Goal: Feedback & Contribution: Leave review/rating

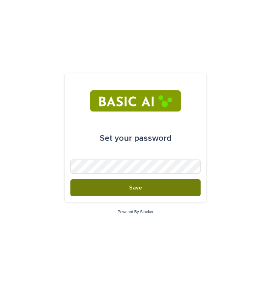
click at [120, 193] on button "Save" at bounding box center [135, 187] width 130 height 17
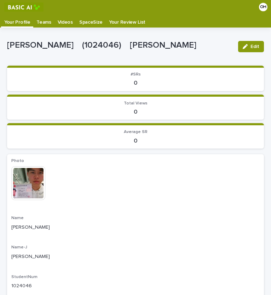
click at [61, 23] on p "Videos" at bounding box center [65, 19] width 15 height 11
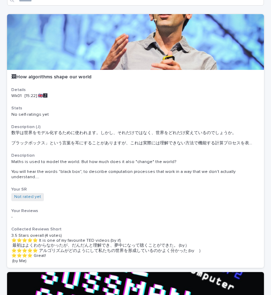
scroll to position [55, 0]
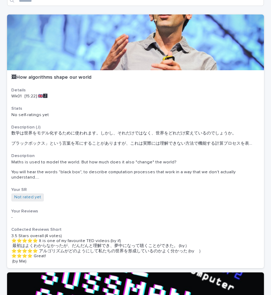
click at [92, 96] on p "Wk01 [15:22] 🇬🇧🅹️" at bounding box center [135, 96] width 248 height 5
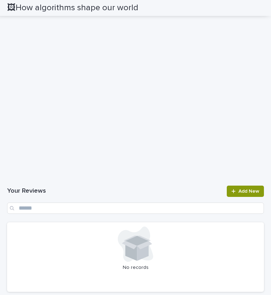
scroll to position [687, 0]
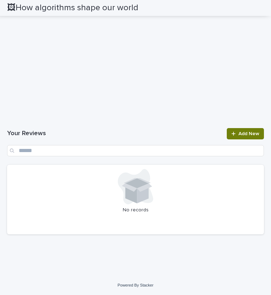
click at [226, 133] on link "Add New" at bounding box center [244, 133] width 37 height 11
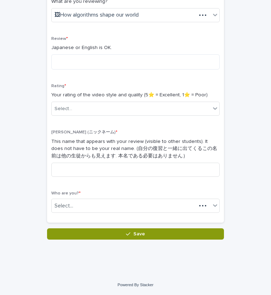
scroll to position [128, 0]
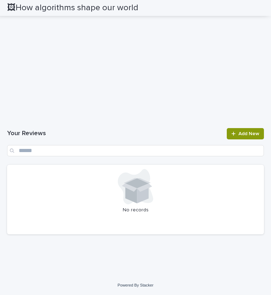
scroll to position [587, 0]
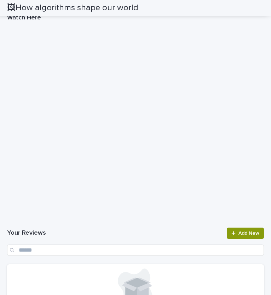
click at [115, 229] on div "Your Reviews Add New" at bounding box center [135, 242] width 256 height 28
click at [183, 2] on div "🖼How algorithms shape our world" at bounding box center [132, 8] width 251 height 16
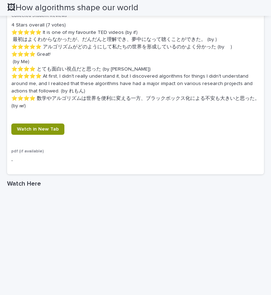
scroll to position [465, 0]
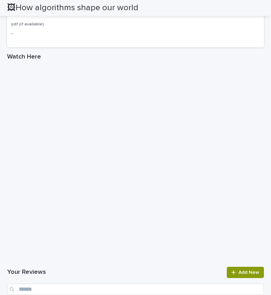
scroll to position [596, 0]
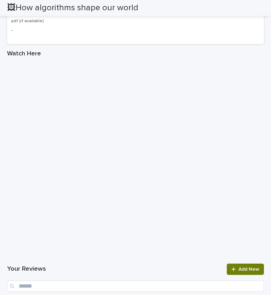
click at [231, 272] on div at bounding box center [234, 269] width 7 height 5
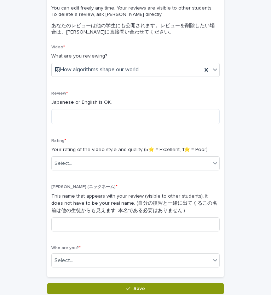
scroll to position [75, 0]
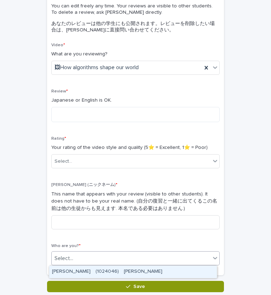
click at [59, 259] on div "Select..." at bounding box center [63, 258] width 19 height 7
click at [85, 274] on div "ONUMA Hinata　(1024046)　大沼　陽向" at bounding box center [132, 272] width 167 height 12
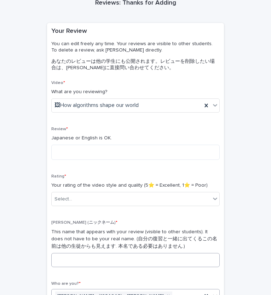
scroll to position [0, 0]
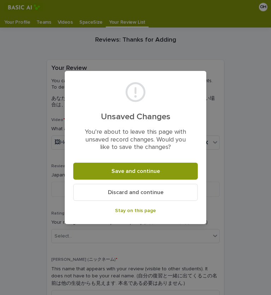
click at [47, 172] on div "Unsaved Changes You’re about to leave this page with unsaved record changes. Wo…" at bounding box center [135, 147] width 271 height 295
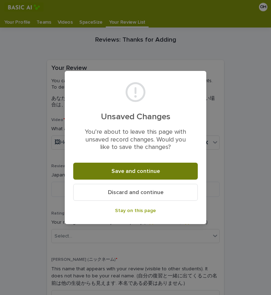
click at [104, 173] on button "Save and continue" at bounding box center [135, 171] width 124 height 17
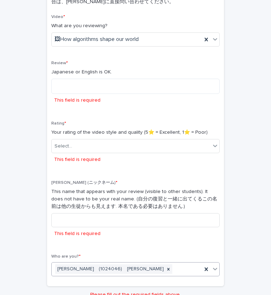
scroll to position [81, 0]
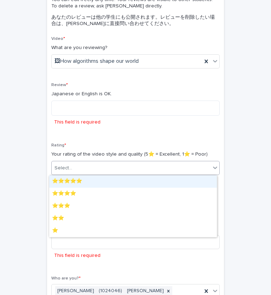
click at [78, 166] on div "Select..." at bounding box center [131, 168] width 159 height 12
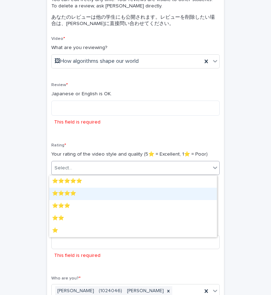
click at [75, 197] on div "⭐️⭐️⭐️⭐️" at bounding box center [132, 194] width 167 height 12
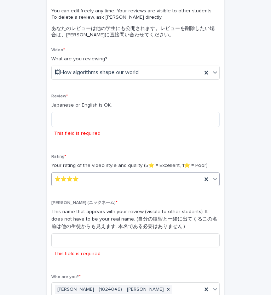
scroll to position [70, 0]
type input "*"
click at [68, 162] on p "Your rating of the video style and quality (5⭐️ = Excellent, 1⭐️ = Poor)" at bounding box center [135, 165] width 168 height 7
click at [72, 121] on textarea at bounding box center [135, 119] width 168 height 15
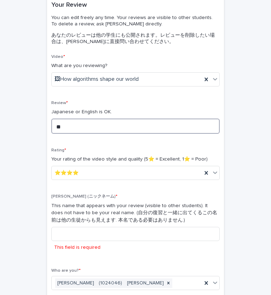
type textarea "*"
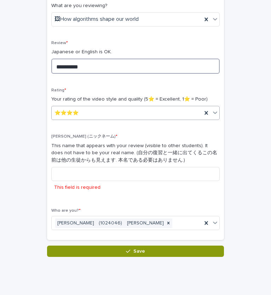
scroll to position [124, 0]
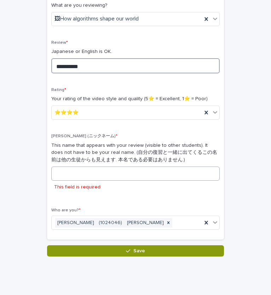
type textarea "**********"
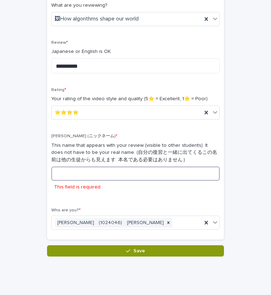
click at [97, 167] on input at bounding box center [135, 174] width 168 height 14
type input "*"
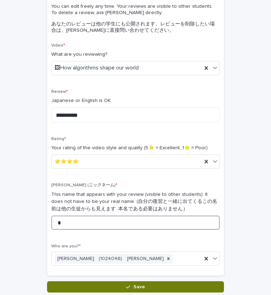
scroll to position [128, 0]
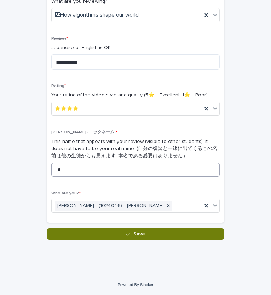
type input "*"
click at [104, 236] on button "Save" at bounding box center [135, 234] width 177 height 11
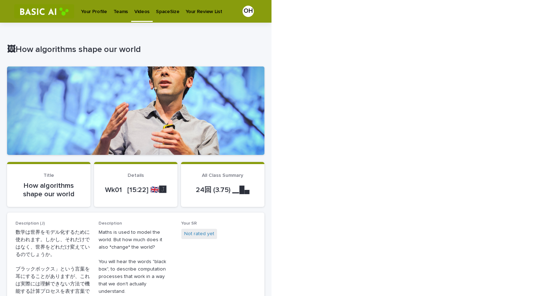
click at [135, 16] on link "Videos" at bounding box center [142, 10] width 22 height 21
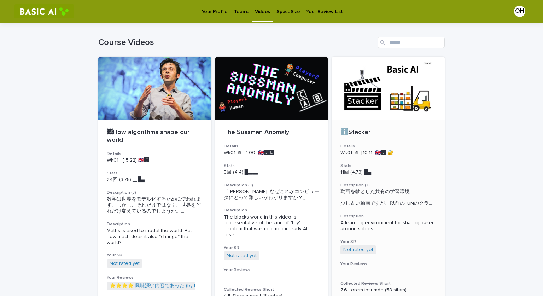
click at [270, 108] on div at bounding box center [388, 89] width 113 height 64
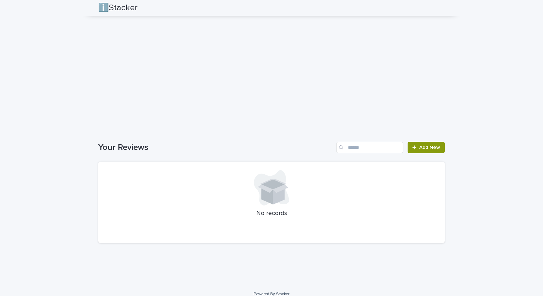
scroll to position [996, 0]
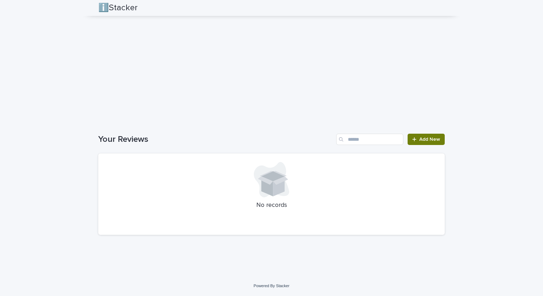
click at [270, 137] on icon at bounding box center [414, 139] width 4 height 5
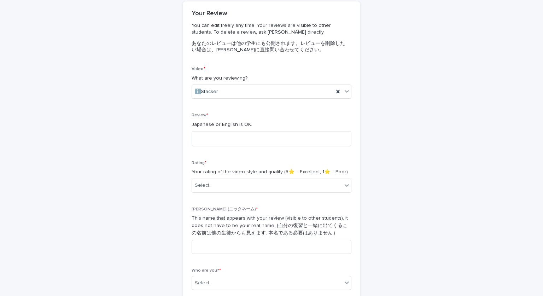
scroll to position [61, 0]
click at [226, 134] on textarea at bounding box center [271, 138] width 160 height 15
type textarea "*"
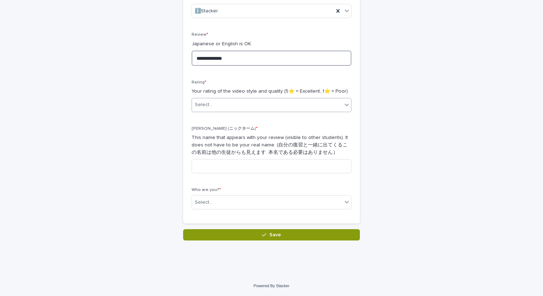
type textarea "**********"
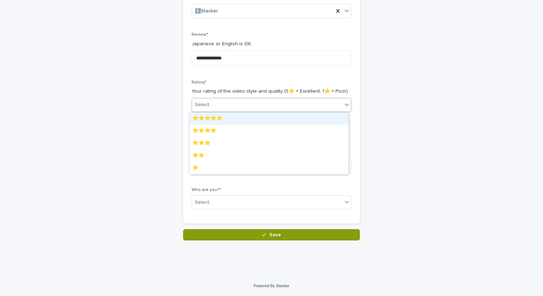
click at [213, 110] on div "Select..." at bounding box center [267, 105] width 150 height 12
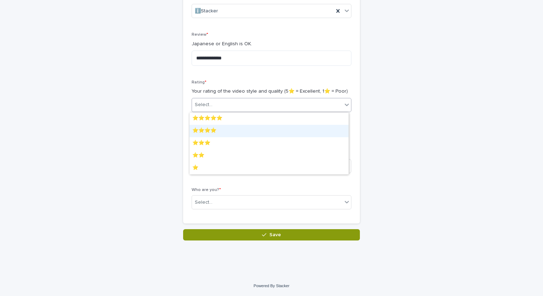
click at [214, 128] on div "⭐️⭐️⭐️⭐️" at bounding box center [268, 131] width 159 height 12
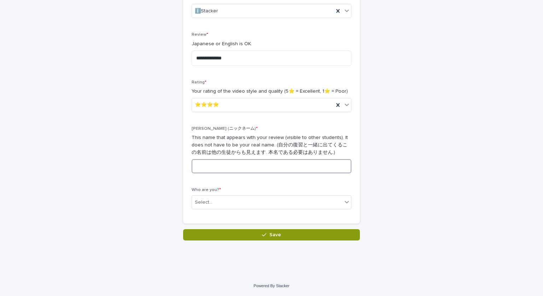
click at [214, 162] on input at bounding box center [271, 166] width 160 height 14
type input "*"
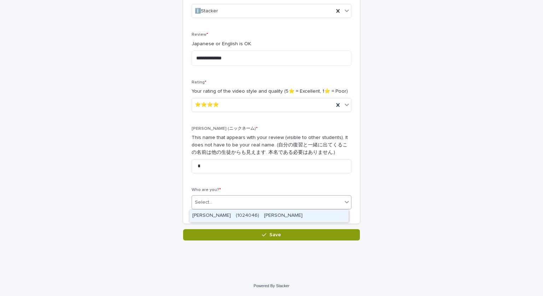
click at [206, 195] on div "Select..." at bounding box center [271, 202] width 160 height 14
click at [213, 216] on div "ONUMA Hinata　(1024046)　大沼　陽向" at bounding box center [268, 215] width 159 height 12
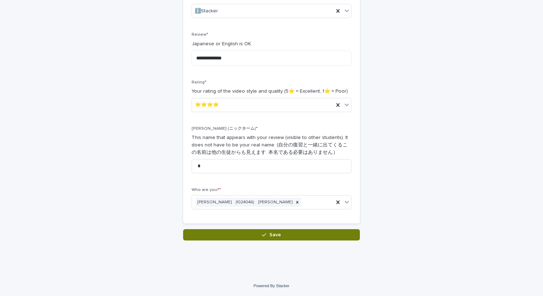
click at [233, 239] on button "Save" at bounding box center [271, 234] width 177 height 11
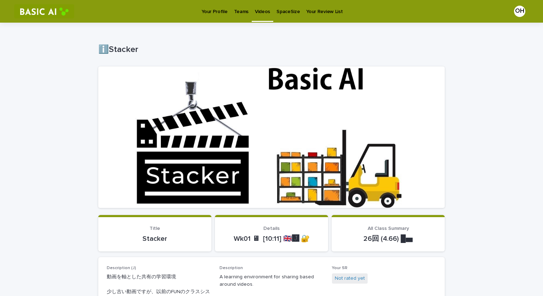
click at [261, 12] on p "Videos" at bounding box center [262, 7] width 15 height 15
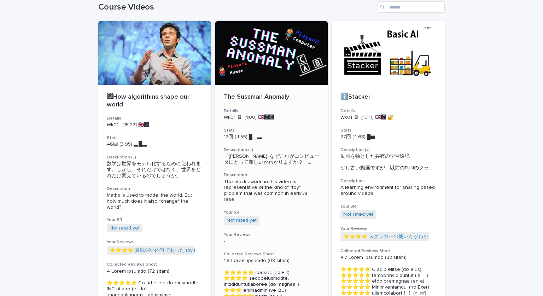
scroll to position [31, 0]
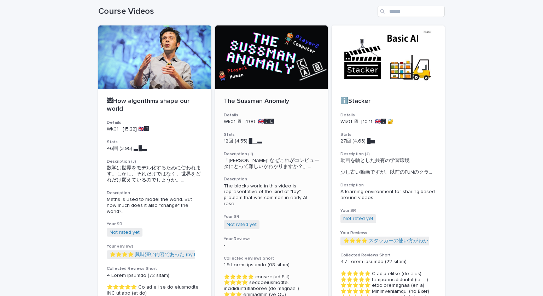
click at [261, 84] on div at bounding box center [271, 57] width 113 height 64
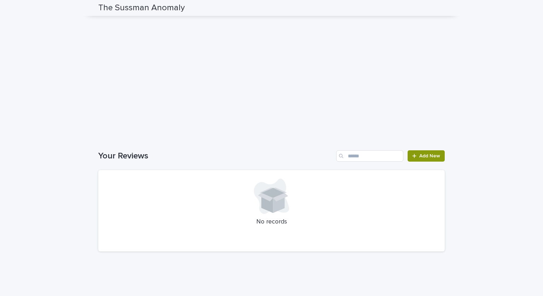
scroll to position [697, 0]
click at [270, 158] on link "Add New" at bounding box center [425, 151] width 37 height 11
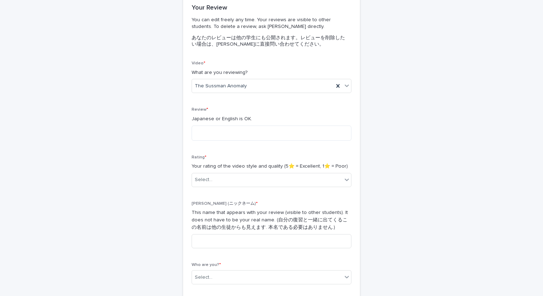
scroll to position [66, 0]
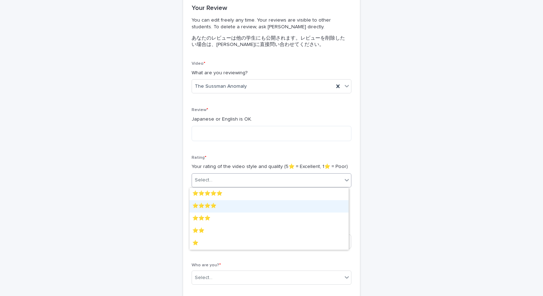
drag, startPoint x: 242, startPoint y: 173, endPoint x: 209, endPoint y: 208, distance: 48.5
click at [209, 208] on body "Your Profile Teams Videos SpaceSize Your Review List OH Loading... Saving… Load…" at bounding box center [271, 148] width 543 height 296
click at [209, 208] on div "⭐️⭐️⭐️⭐️" at bounding box center [268, 206] width 159 height 12
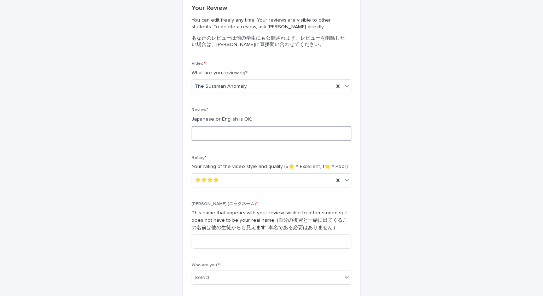
click at [216, 134] on textarea at bounding box center [271, 133] width 160 height 15
type textarea "*"
click at [211, 130] on textarea "********" at bounding box center [271, 133] width 160 height 15
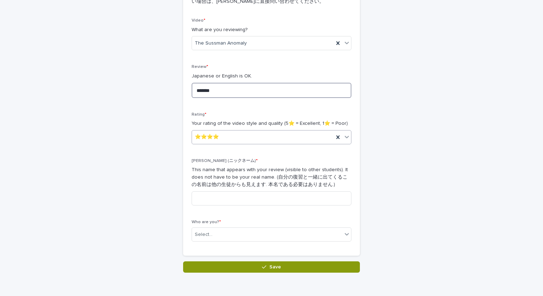
scroll to position [110, 0]
type textarea "*******"
click at [229, 202] on input at bounding box center [271, 198] width 160 height 14
type input "*"
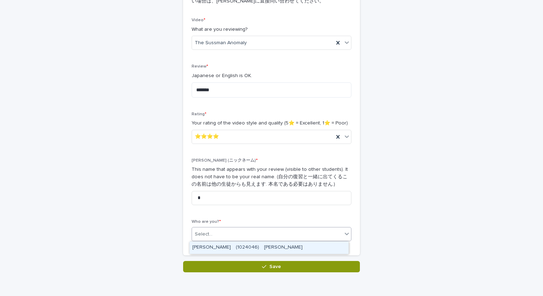
click at [232, 230] on div "Select..." at bounding box center [267, 234] width 150 height 12
click at [230, 245] on div "ONUMA Hinata　(1024046)　大沼　陽向" at bounding box center [268, 247] width 159 height 12
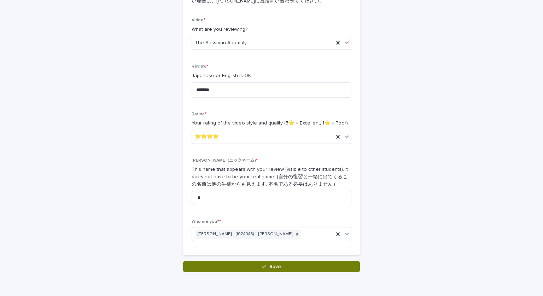
click at [237, 269] on button "Save" at bounding box center [271, 266] width 177 height 11
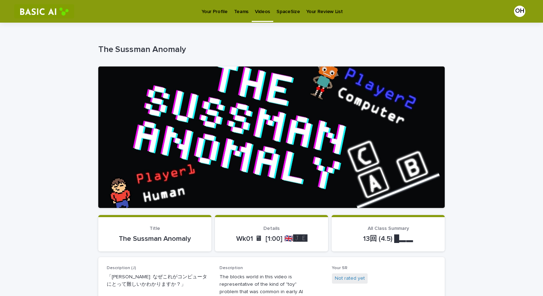
click at [244, 11] on p "Teams" at bounding box center [241, 7] width 14 height 15
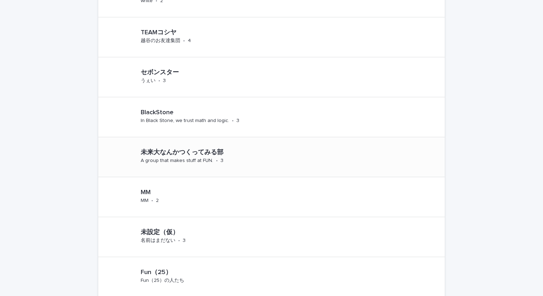
scroll to position [518, 0]
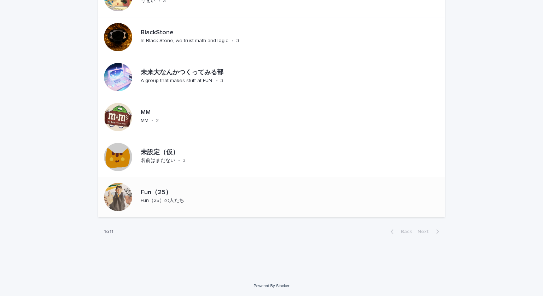
click at [157, 201] on p "Fun（25）の人たち" at bounding box center [162, 200] width 43 height 6
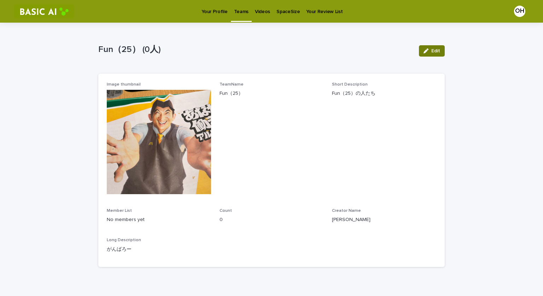
click at [270, 49] on icon "button" at bounding box center [425, 50] width 5 height 5
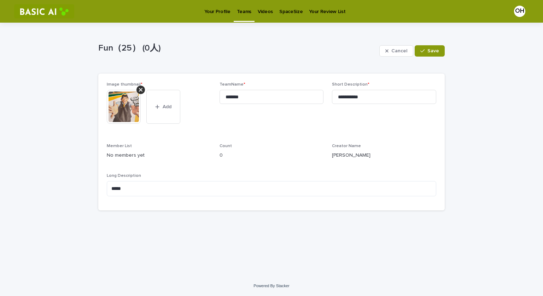
click at [270, 12] on div "OH" at bounding box center [519, 11] width 11 height 11
click at [270, 69] on div "**********" at bounding box center [271, 140] width 346 height 149
click at [219, 10] on div at bounding box center [271, 11] width 543 height 23
click at [219, 10] on p "Your Profile" at bounding box center [217, 7] width 26 height 15
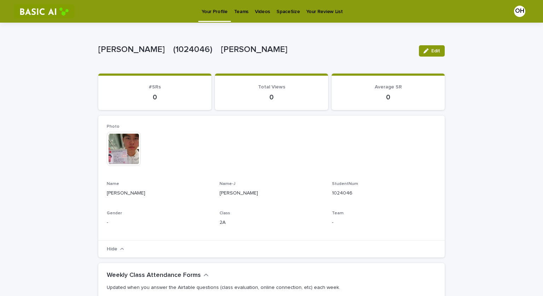
click at [270, 45] on div "Edit" at bounding box center [430, 51] width 29 height 28
click at [270, 49] on icon "button" at bounding box center [425, 50] width 5 height 5
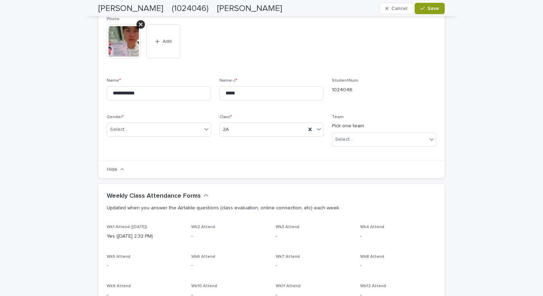
scroll to position [108, 0]
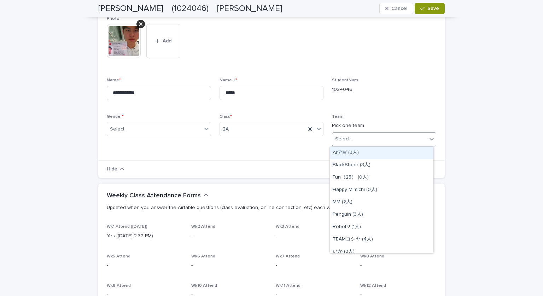
click at [270, 132] on div "Select..." at bounding box center [384, 139] width 104 height 14
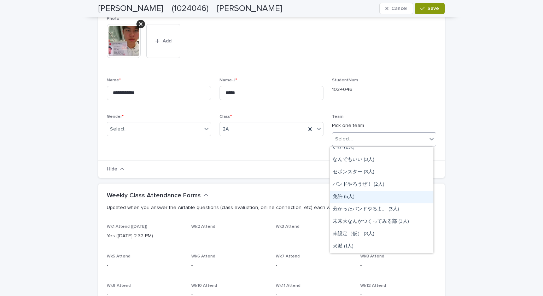
scroll to position [0, 0]
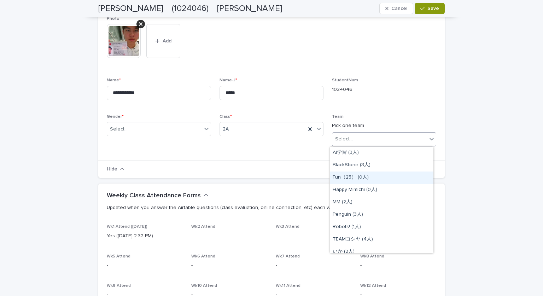
click at [270, 182] on div "Fun（25） (0人)" at bounding box center [382, 177] width 104 height 12
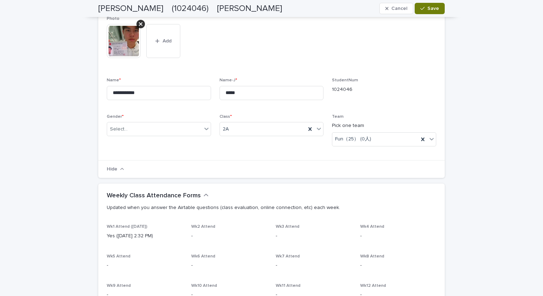
click at [270, 6] on icon "button" at bounding box center [422, 8] width 4 height 5
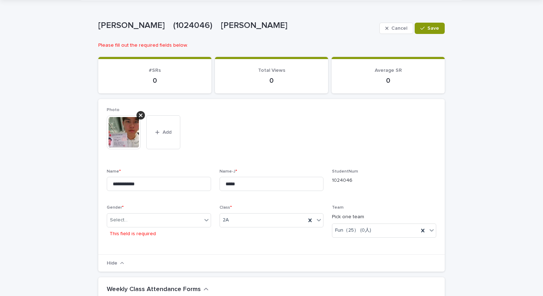
scroll to position [20, 0]
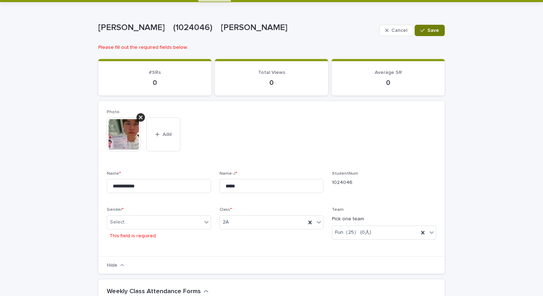
click at [270, 31] on span "Save" at bounding box center [433, 30] width 12 height 5
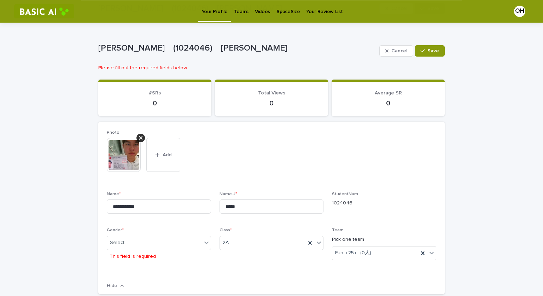
scroll to position [104, 0]
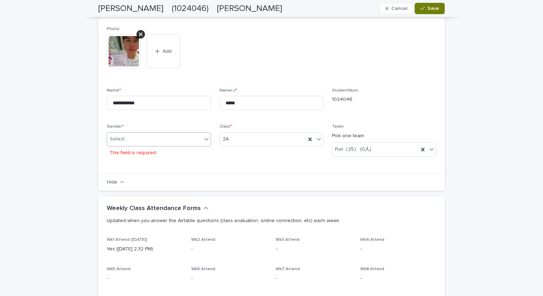
click at [137, 137] on div "Select..." at bounding box center [154, 139] width 95 height 12
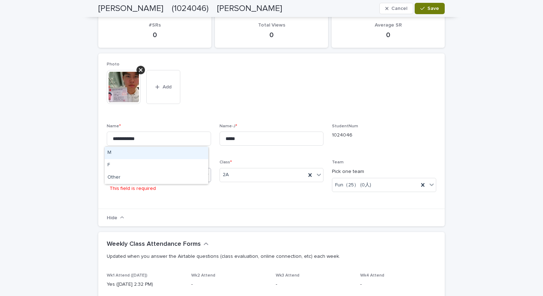
scroll to position [122, 0]
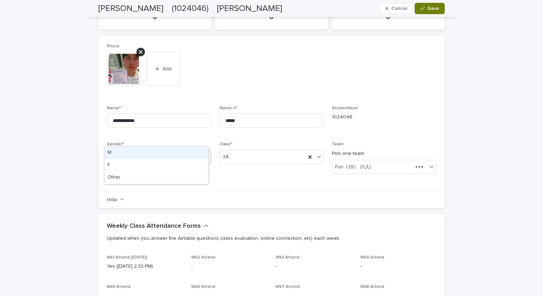
click at [132, 149] on div "M" at bounding box center [157, 153] width 104 height 12
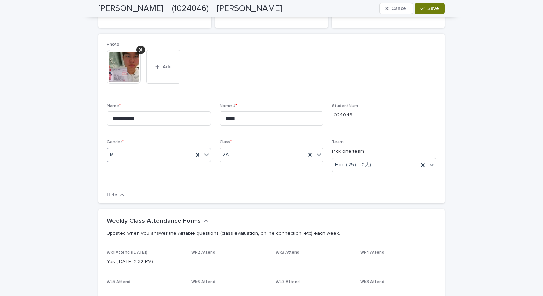
scroll to position [117, 0]
click at [270, 5] on button "Save" at bounding box center [429, 8] width 30 height 11
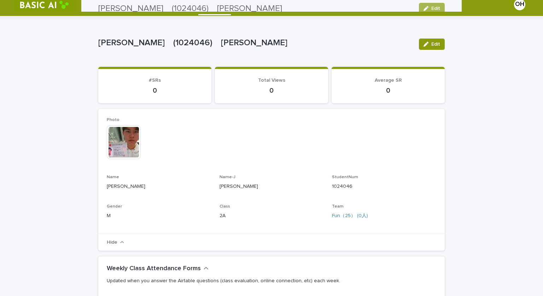
scroll to position [0, 0]
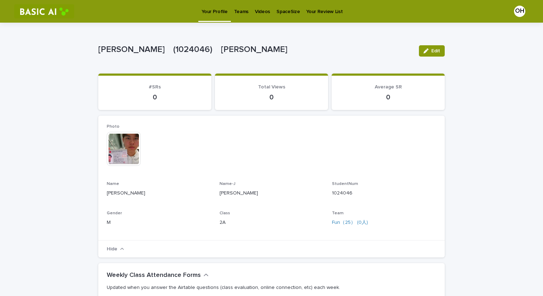
click at [237, 9] on p "Teams" at bounding box center [241, 7] width 14 height 15
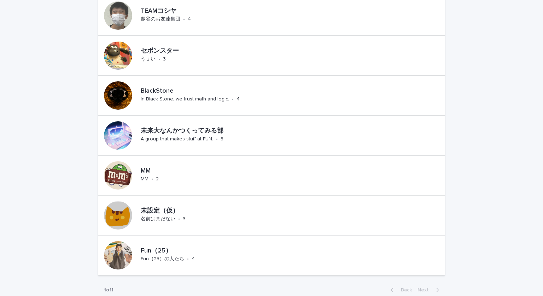
scroll to position [518, 0]
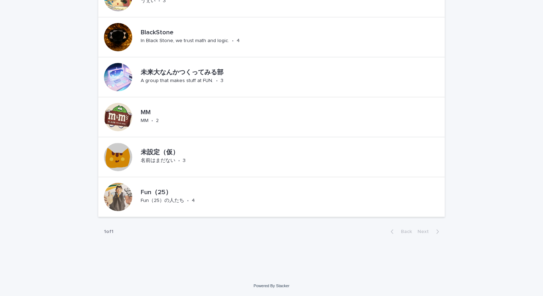
click at [150, 200] on p "Fun（25）の人たち" at bounding box center [162, 200] width 43 height 6
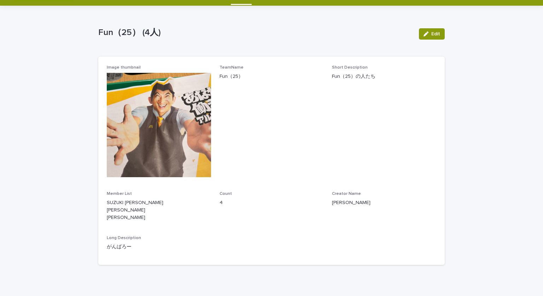
scroll to position [25, 0]
